Goal: Find specific page/section: Find specific page/section

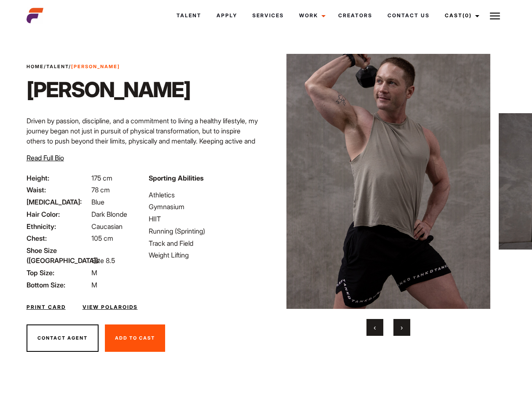
click at [459, 16] on link "Cast (0)" at bounding box center [460, 15] width 47 height 23
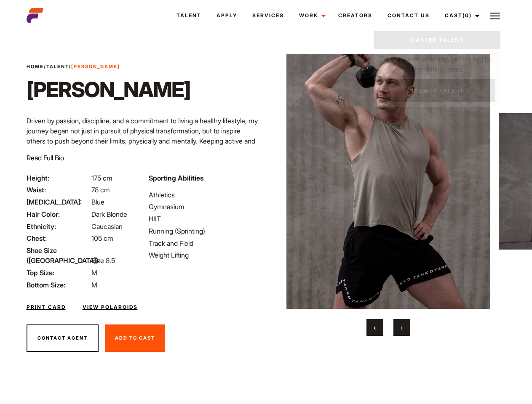
click at [495, 16] on img at bounding box center [495, 16] width 10 height 10
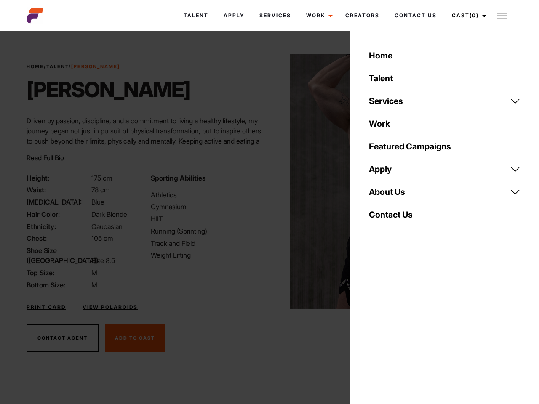
click at [388, 195] on body "Talent Apply Services Work Campaigns Creators Contact Us Cast (0) Casted Talent…" at bounding box center [269, 227] width 539 height 387
click at [266, 181] on div "Sporting Abilities Athletics Gymnasium HIIT Running (Sprinting) Track and Field…" at bounding box center [208, 231] width 124 height 117
click at [375, 328] on div "Home Talent Services Talent Casting Photography Videography Creative Hair and M…" at bounding box center [444, 202] width 189 height 404
click at [402, 328] on div "Home Talent Services Talent Casting Photography Videography Creative Hair and M…" at bounding box center [444, 202] width 189 height 404
